Goal: Navigation & Orientation: Find specific page/section

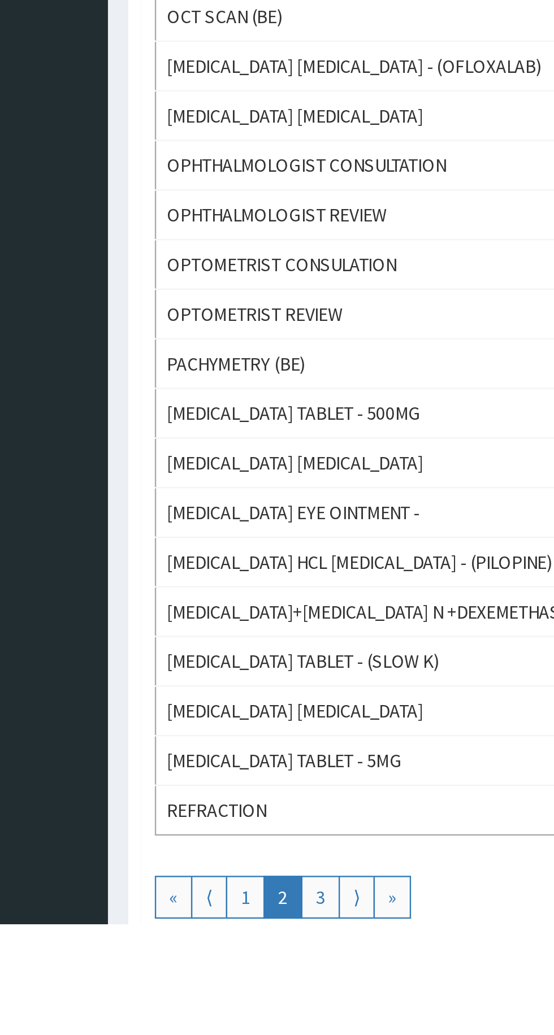
scroll to position [305, 0]
click at [220, 1004] on link "3" at bounding box center [219, 1023] width 16 height 18
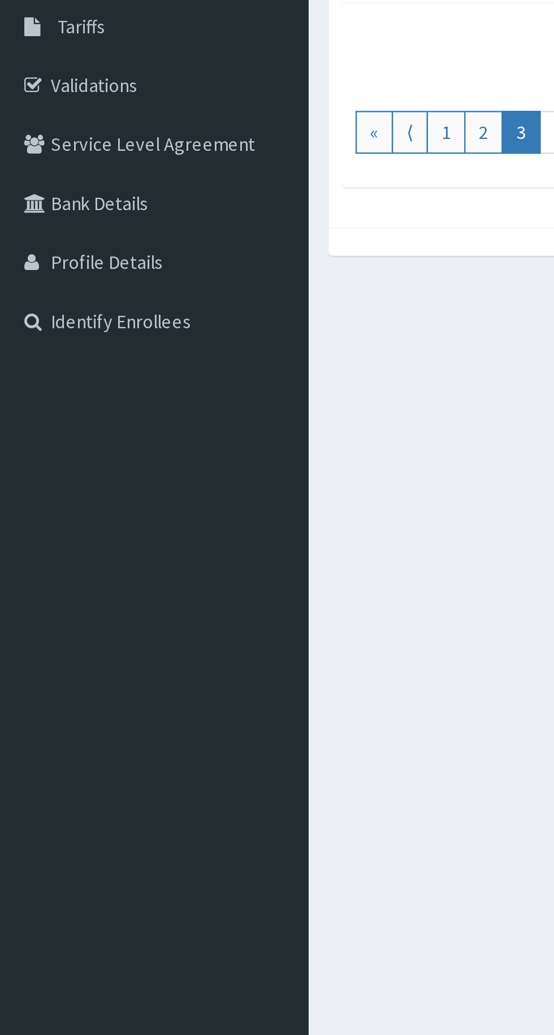
scroll to position [0, 0]
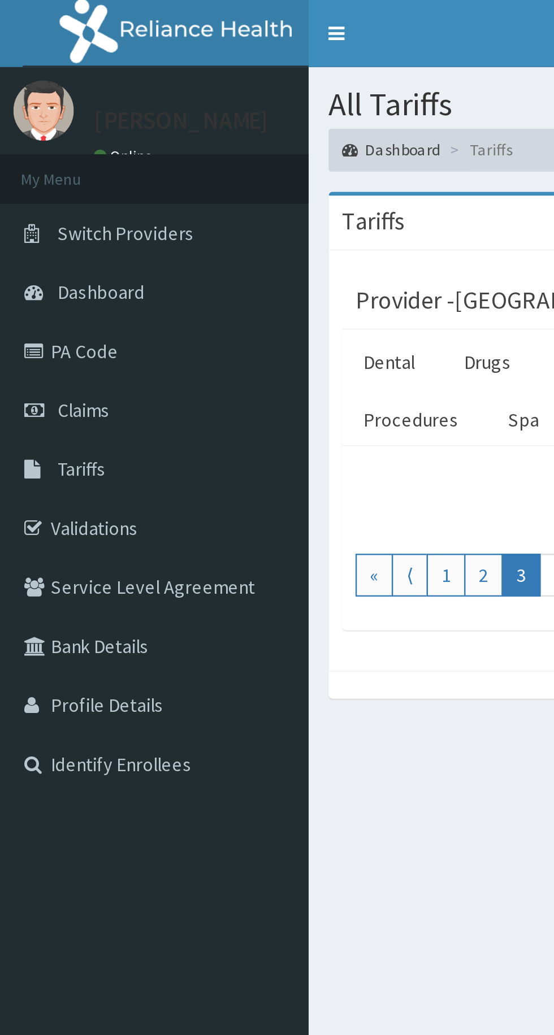
click at [63, 197] on link "Tariffs" at bounding box center [65, 197] width 130 height 25
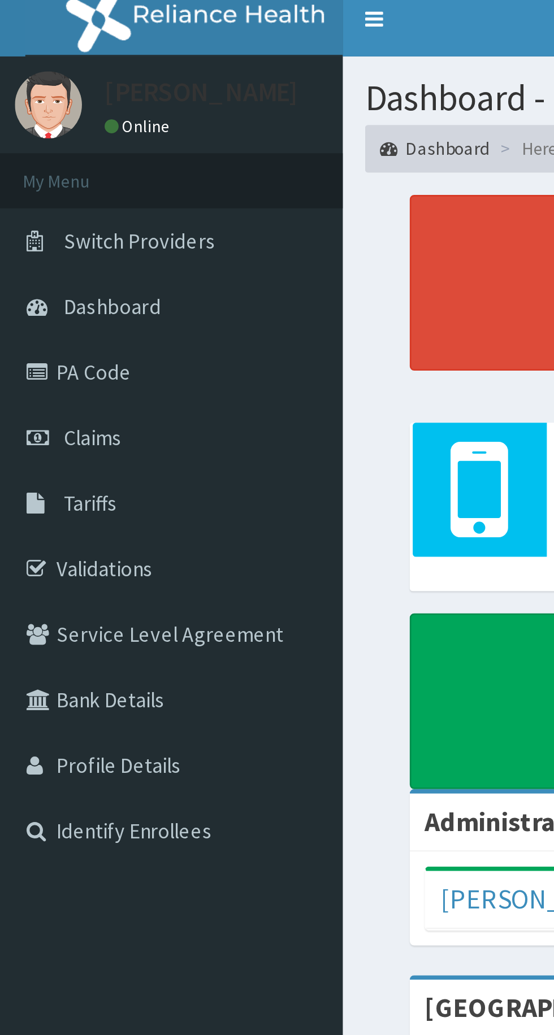
click at [61, 194] on link "Tariffs" at bounding box center [65, 197] width 130 height 25
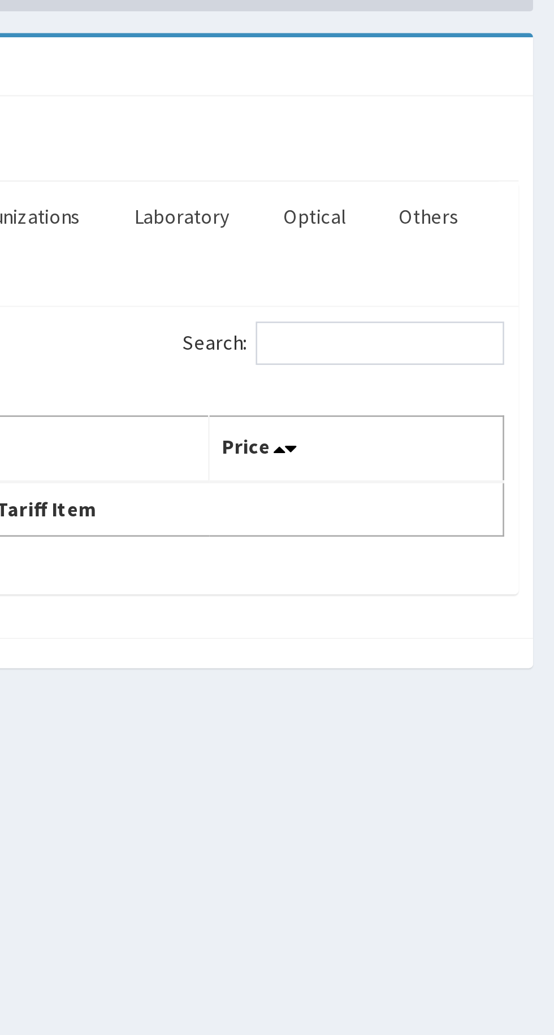
click at [462, 152] on link "Optical" at bounding box center [459, 153] width 42 height 24
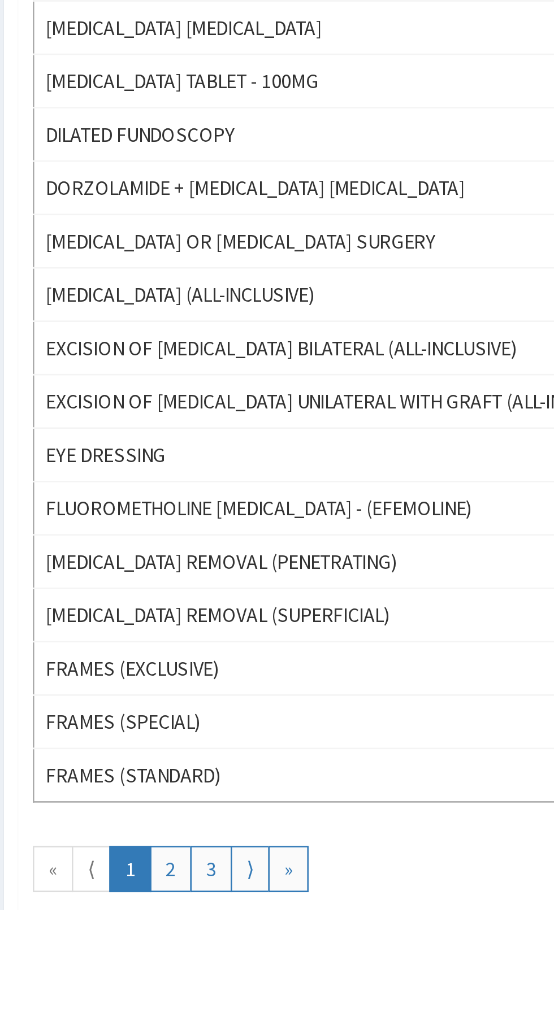
scroll to position [314, 0]
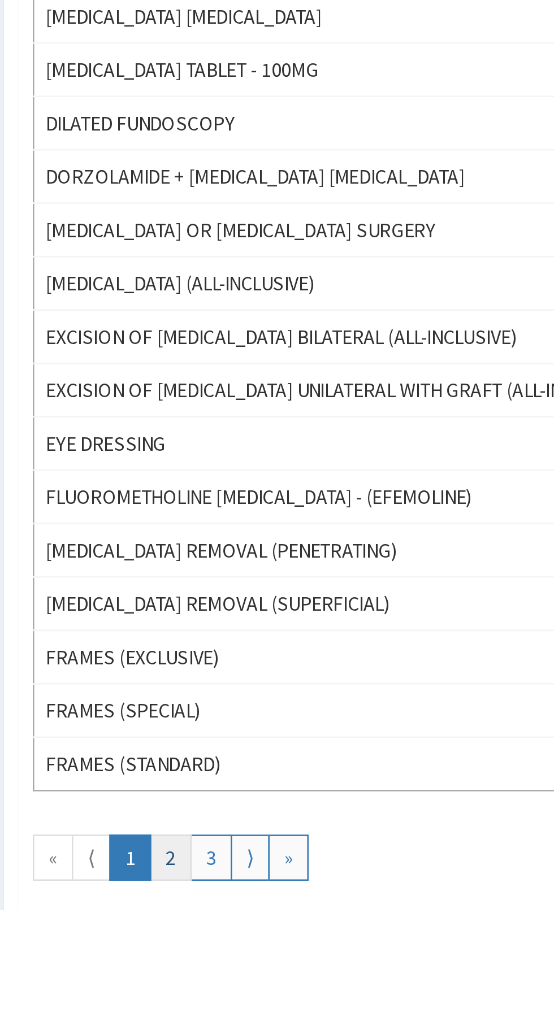
click at [201, 1006] on link "2" at bounding box center [203, 1015] width 16 height 18
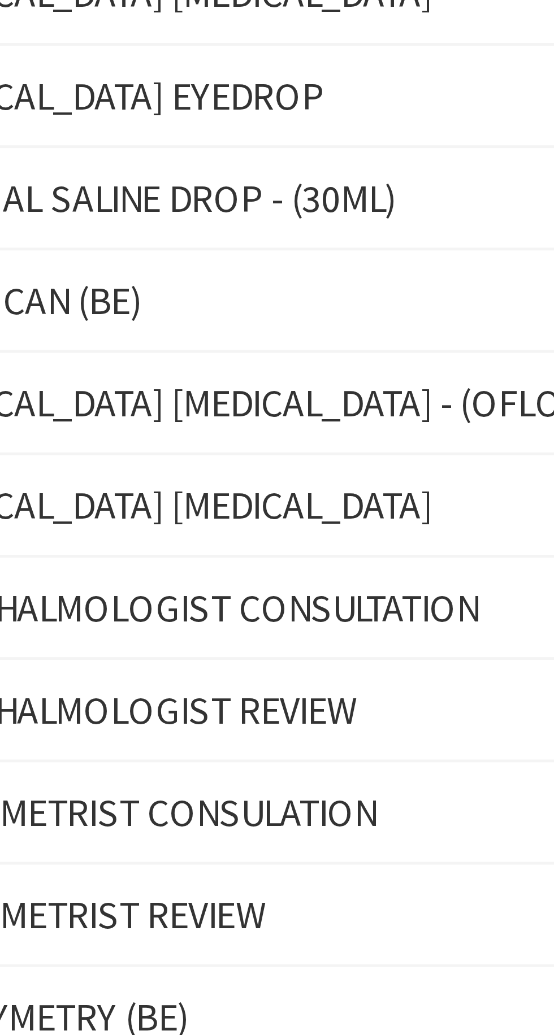
scroll to position [120, 0]
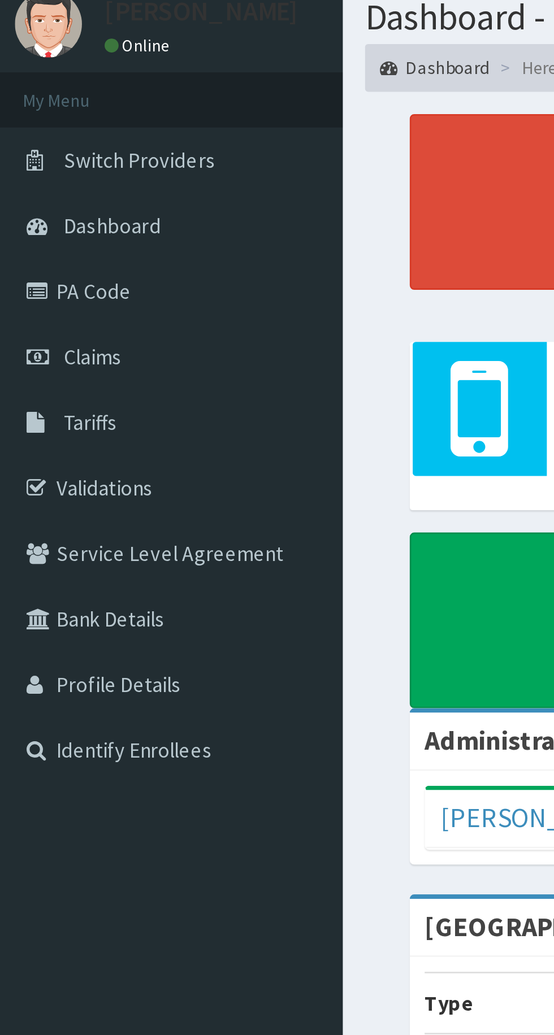
click at [1, 253] on link "Service Level Agreement" at bounding box center [65, 247] width 130 height 25
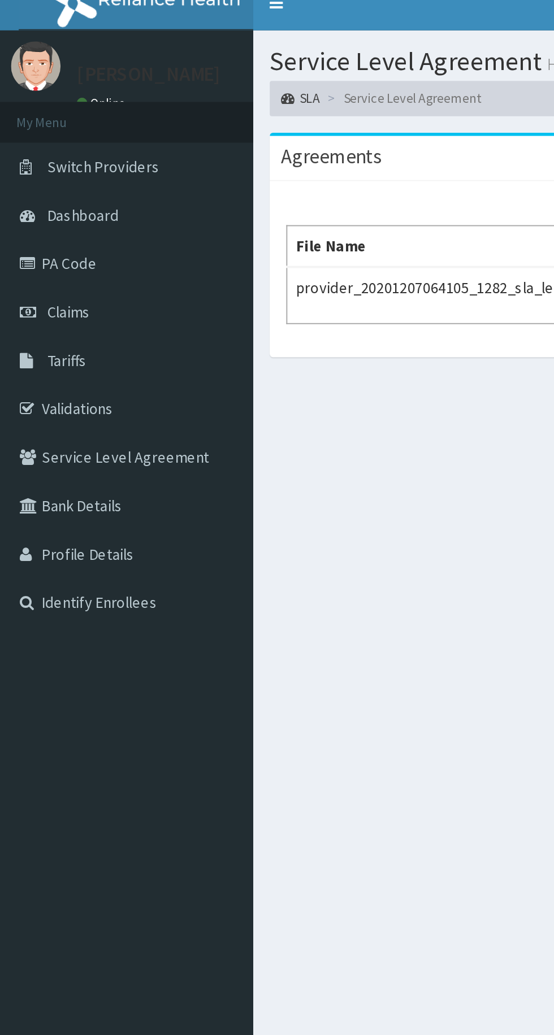
click at [40, 205] on link "Tariffs" at bounding box center [65, 197] width 130 height 25
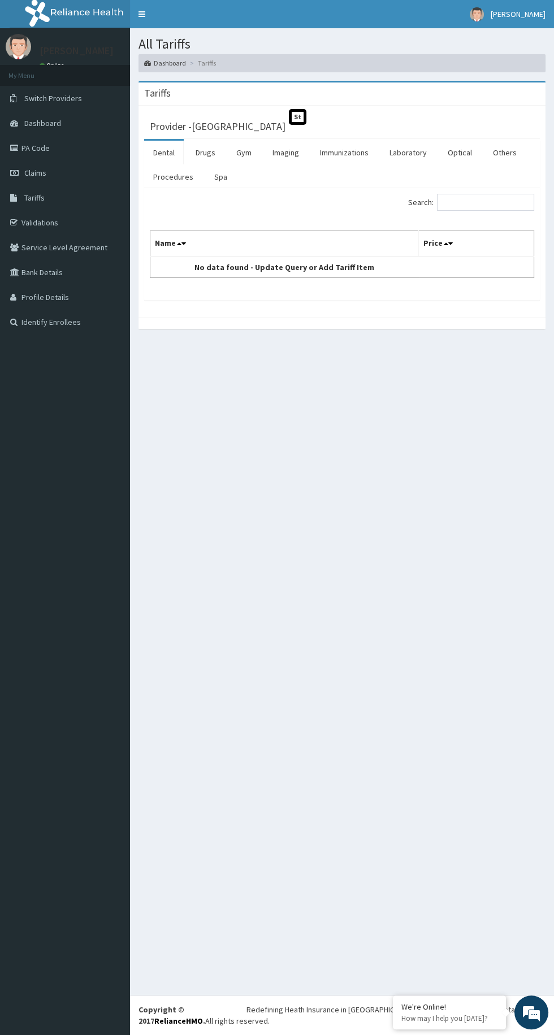
click at [456, 148] on link "Optical" at bounding box center [459, 153] width 42 height 24
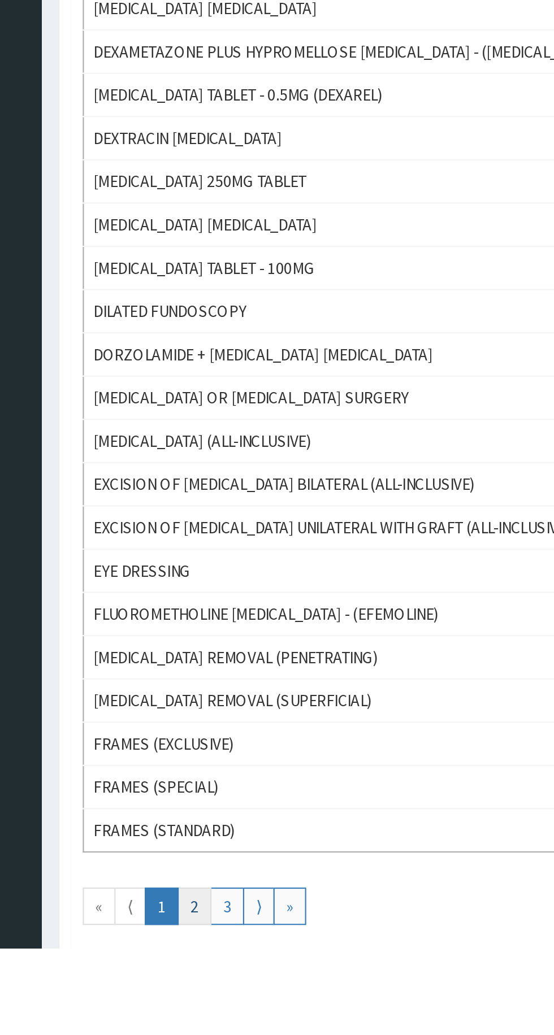
click at [201, 1007] on link "2" at bounding box center [203, 1015] width 16 height 18
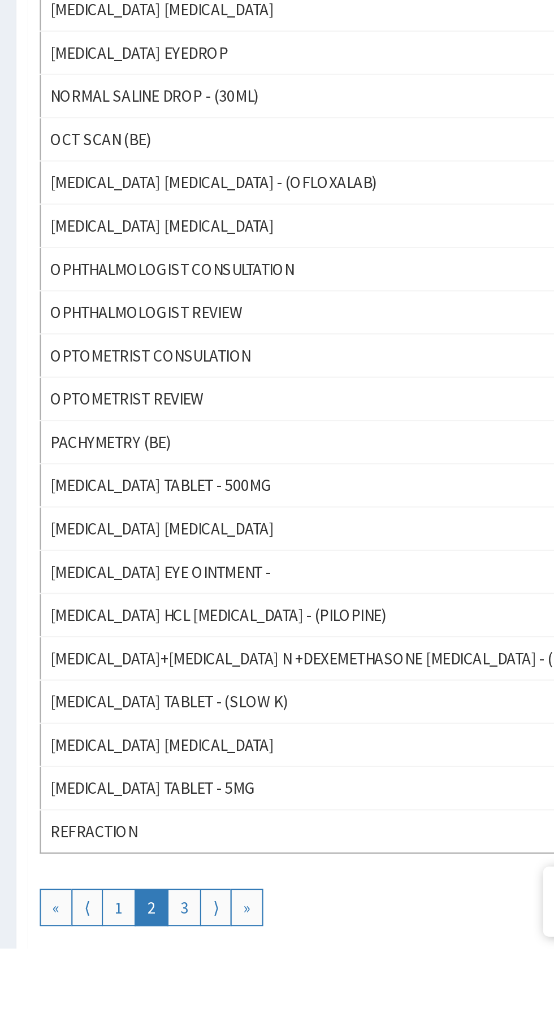
scroll to position [314, 0]
click at [218, 1006] on link "3" at bounding box center [219, 1015] width 16 height 18
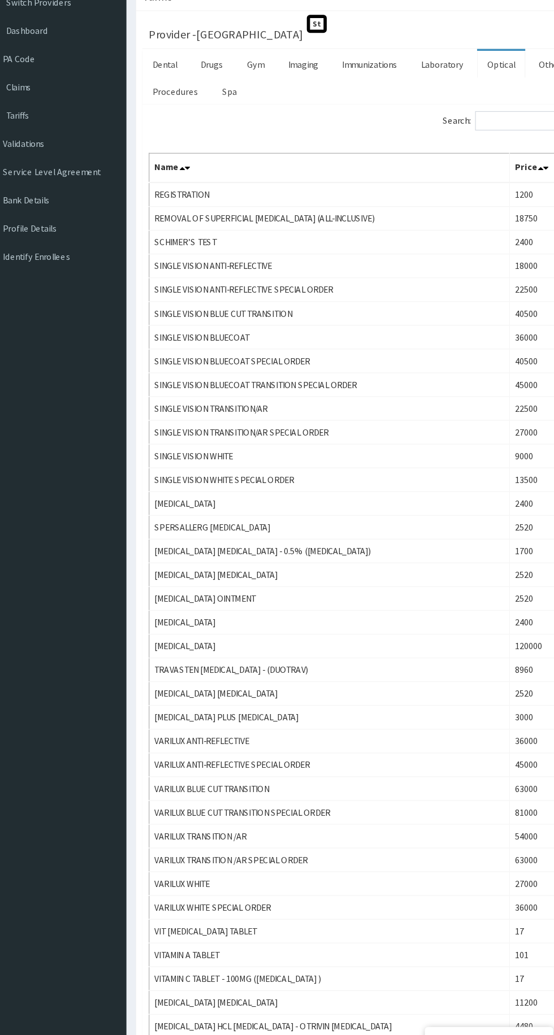
scroll to position [4, 0]
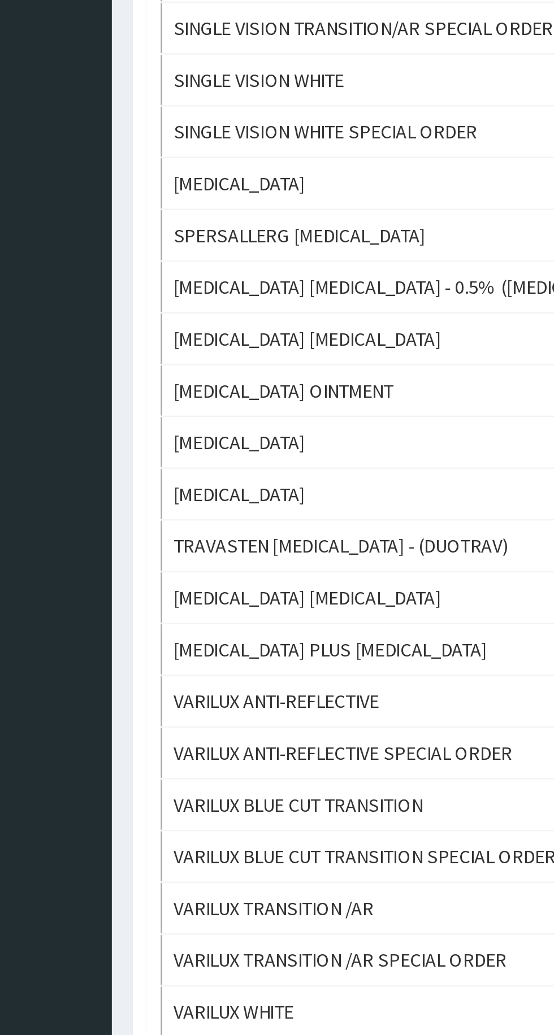
click at [108, 772] on aside "[PERSON_NAME] Online My Menu Switch Providers Dashboard PA Code Claims Tariffs …" at bounding box center [65, 580] width 130 height 1168
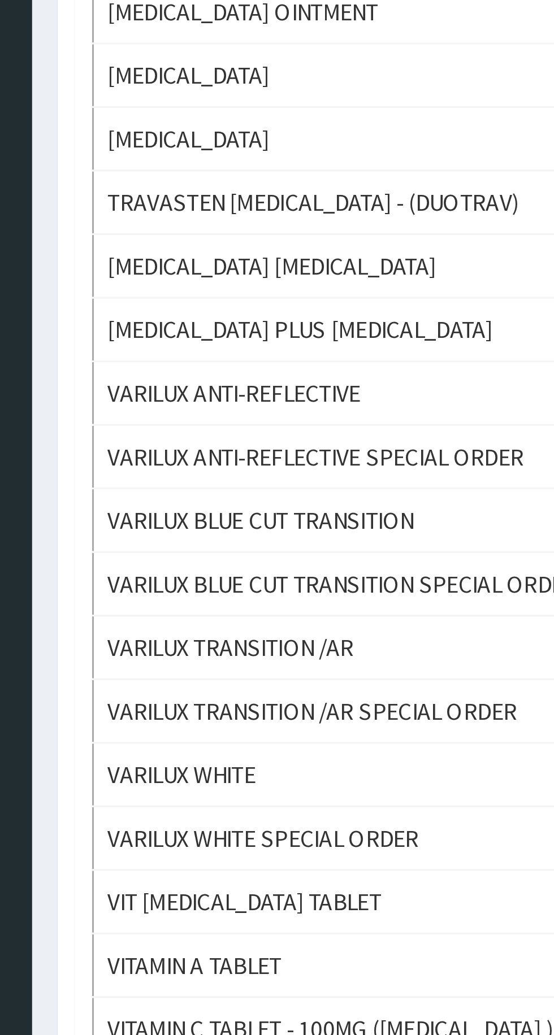
scroll to position [44, 0]
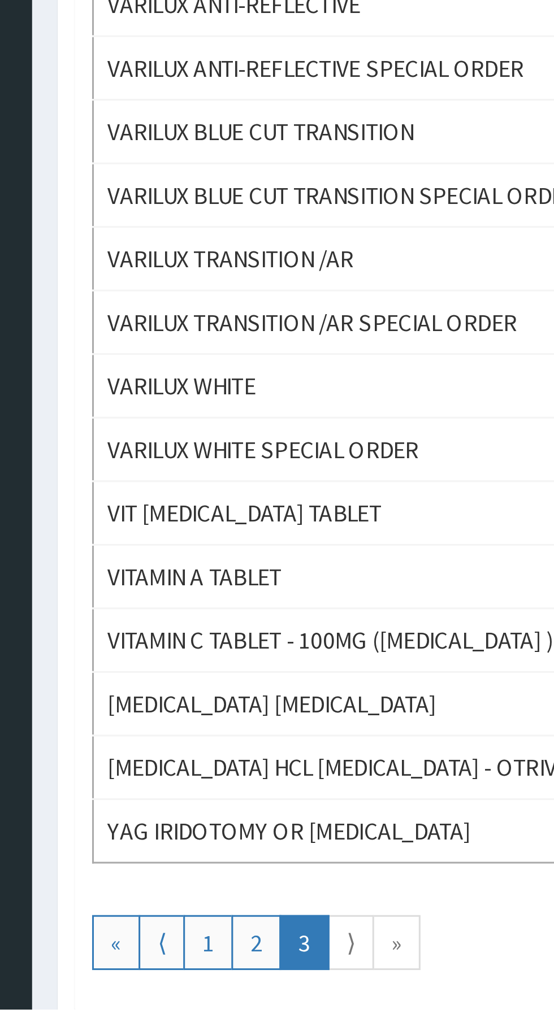
click at [232, 1004] on link "⟩" at bounding box center [234, 1013] width 15 height 18
click at [242, 1004] on link "»" at bounding box center [250, 1013] width 16 height 18
click at [244, 1007] on link "»" at bounding box center [250, 1013] width 16 height 18
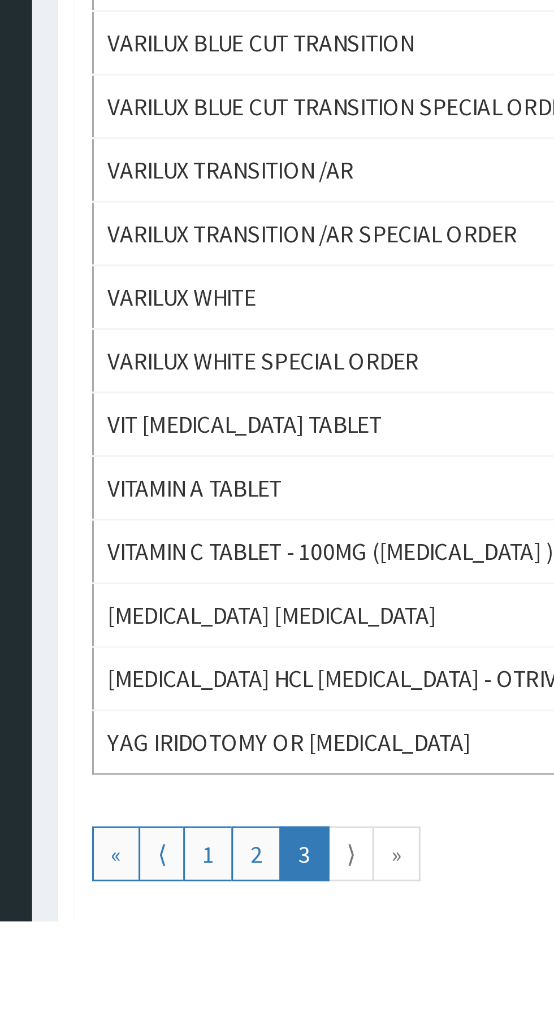
click at [230, 1007] on link "⟩" at bounding box center [234, 1013] width 15 height 18
click at [228, 1004] on link "⟩" at bounding box center [234, 1013] width 15 height 18
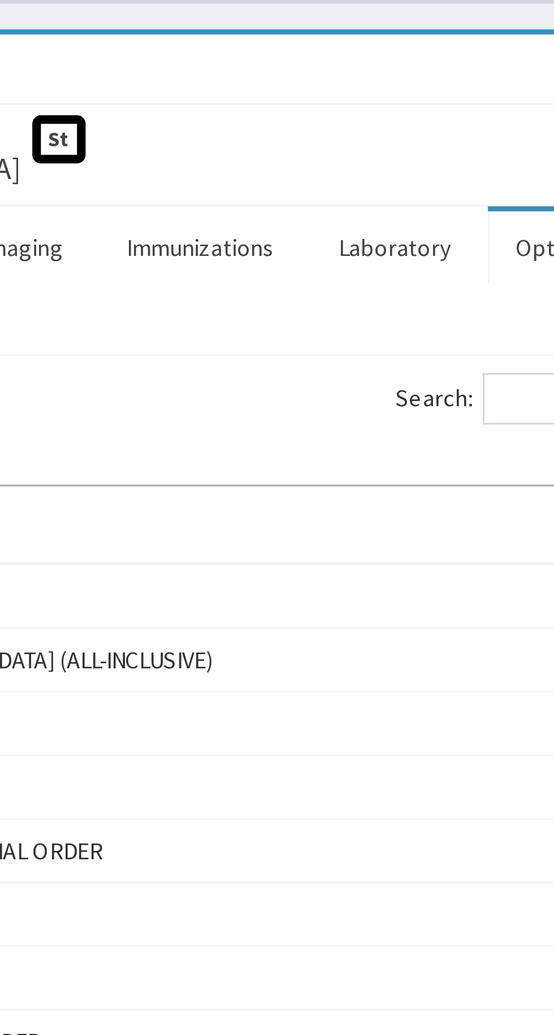
scroll to position [0, 0]
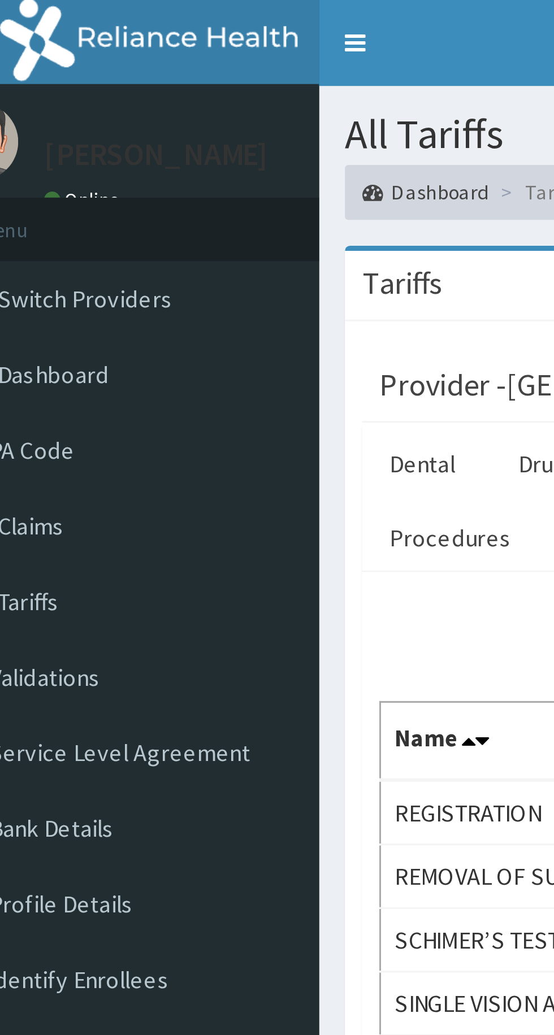
click at [66, 150] on link "PA Code" at bounding box center [65, 148] width 130 height 25
